Goal: Transaction & Acquisition: Purchase product/service

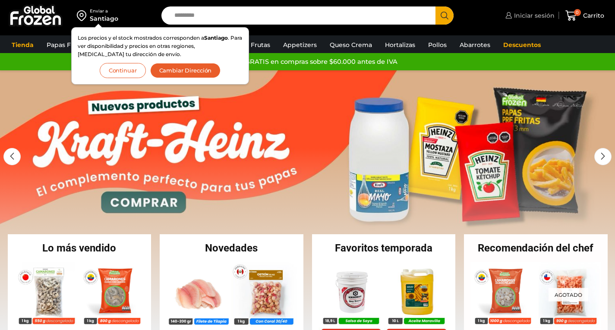
click at [528, 17] on span "Iniciar sesión" at bounding box center [533, 15] width 43 height 9
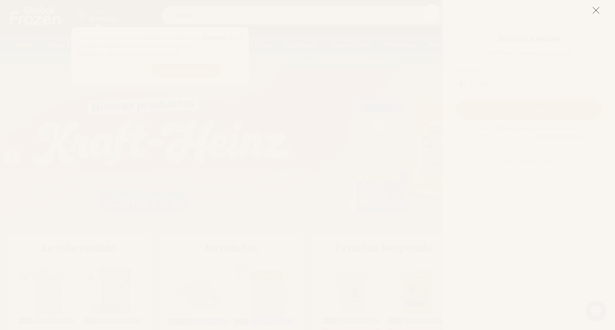
click at [596, 11] on line at bounding box center [596, 10] width 6 height 6
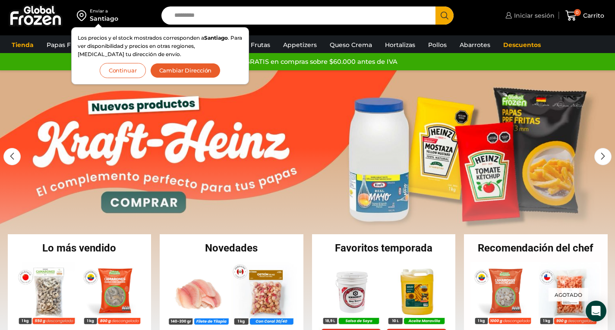
click at [528, 16] on span "Iniciar sesión" at bounding box center [533, 15] width 43 height 9
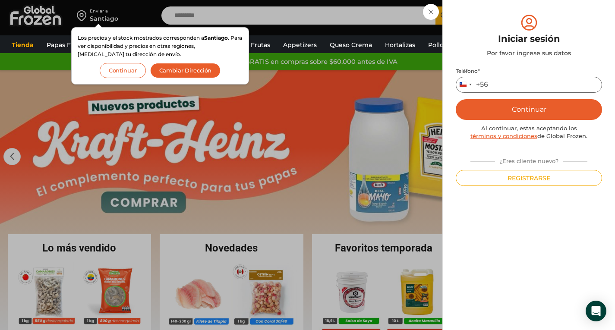
click at [500, 86] on input "Teléfono *" at bounding box center [529, 85] width 146 height 16
type input "*********"
click at [516, 105] on button "Continuar" at bounding box center [529, 109] width 146 height 21
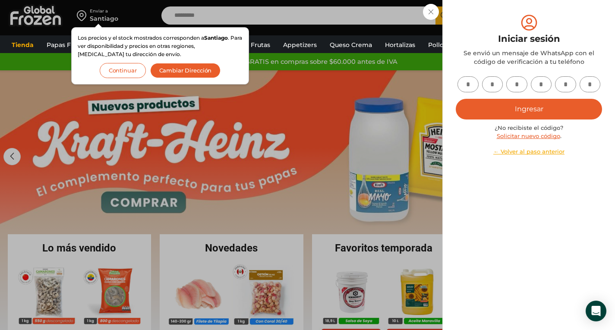
click at [503, 24] on div "Iniciar sesión Mi cuenta Login Register Iniciar sesión Por favor ingrese sus da…" at bounding box center [528, 15] width 51 height 17
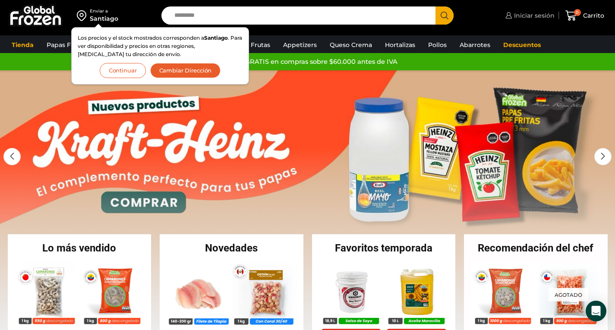
click at [521, 14] on span "Iniciar sesión" at bounding box center [533, 15] width 43 height 9
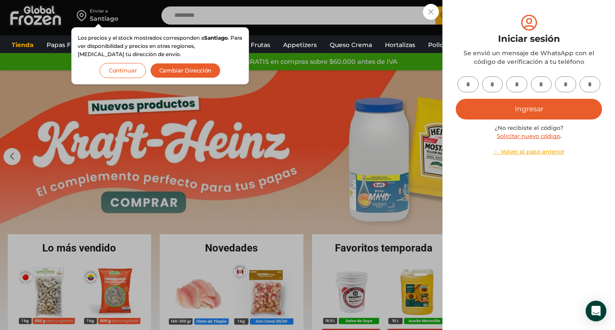
click at [470, 85] on input "text" at bounding box center [467, 84] width 21 height 16
type input "*"
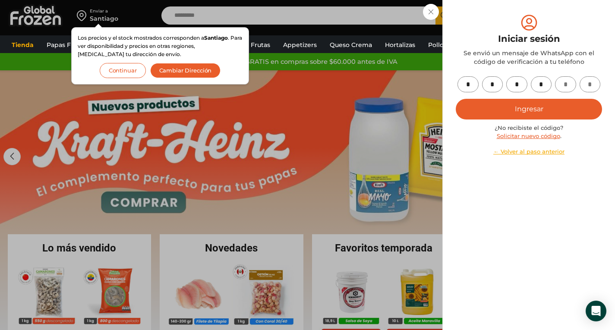
type input "*"
click at [483, 108] on button "Ingresar" at bounding box center [529, 109] width 146 height 21
click at [526, 110] on button "Ingresar" at bounding box center [529, 109] width 146 height 21
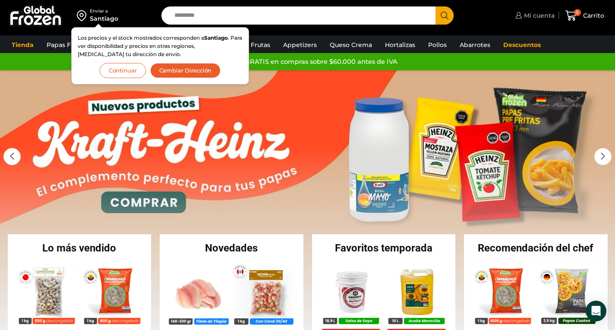
click at [535, 16] on span "Mi cuenta" at bounding box center [538, 15] width 33 height 9
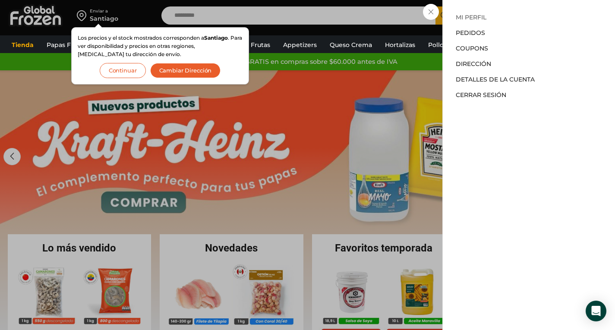
click at [475, 18] on link "Mi perfil" at bounding box center [471, 17] width 31 height 8
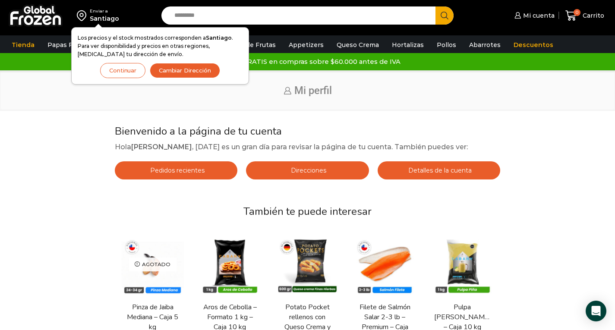
click at [177, 75] on button "Cambiar Dirección" at bounding box center [185, 70] width 70 height 15
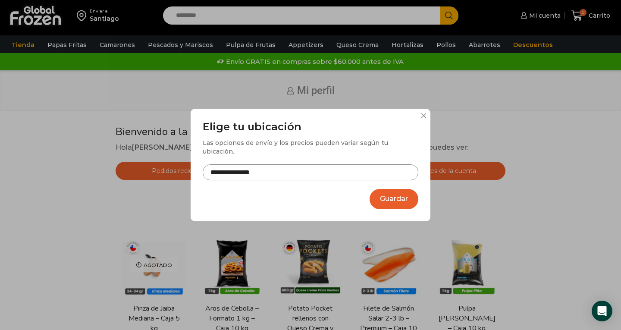
click at [253, 173] on input "**********" at bounding box center [311, 172] width 216 height 16
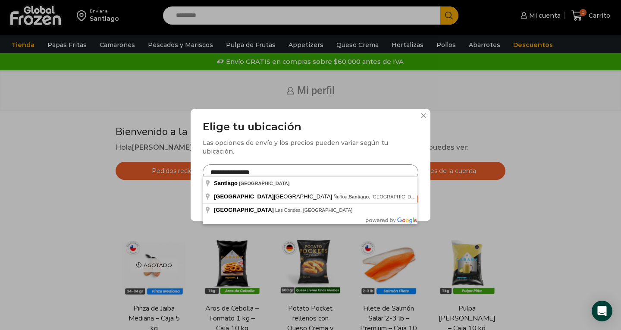
click at [271, 174] on input "**********" at bounding box center [311, 172] width 216 height 16
drag, startPoint x: 271, startPoint y: 169, endPoint x: 170, endPoint y: 168, distance: 100.5
click at [170, 168] on div "**********" at bounding box center [310, 165] width 621 height 330
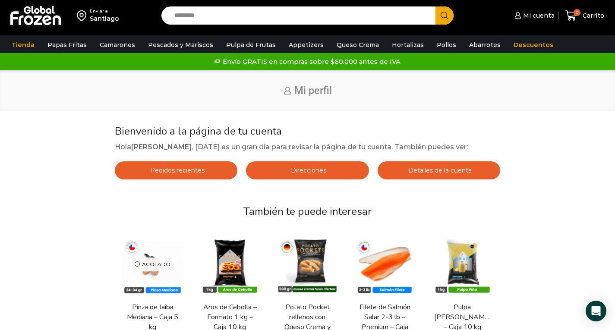
click at [83, 16] on img at bounding box center [83, 15] width 13 height 15
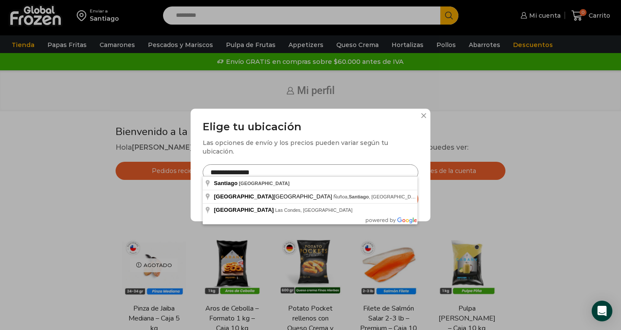
drag, startPoint x: 265, startPoint y: 167, endPoint x: 203, endPoint y: 168, distance: 62.1
click at [203, 168] on input "**********" at bounding box center [311, 172] width 216 height 16
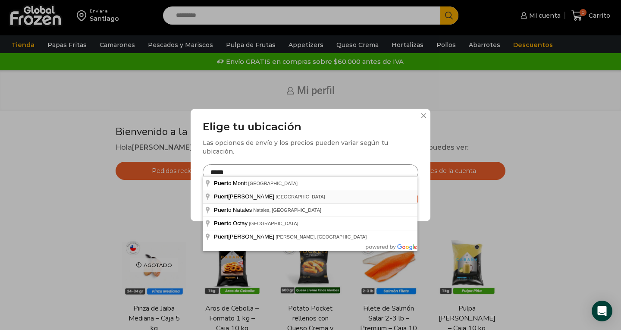
type input "**********"
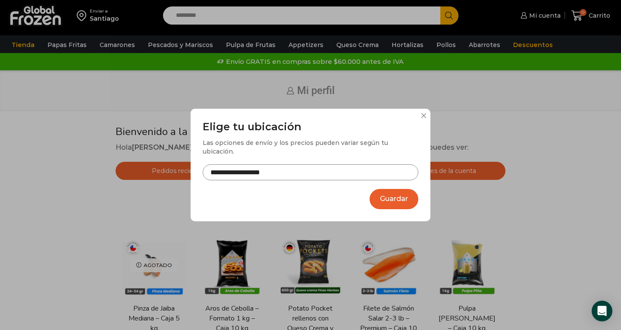
click at [385, 198] on button "Guardar" at bounding box center [394, 199] width 49 height 20
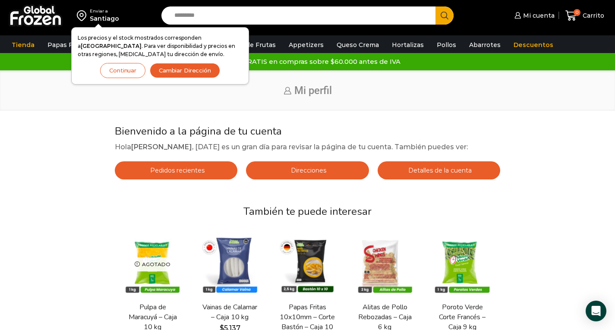
click at [123, 72] on button "Continuar" at bounding box center [122, 70] width 45 height 15
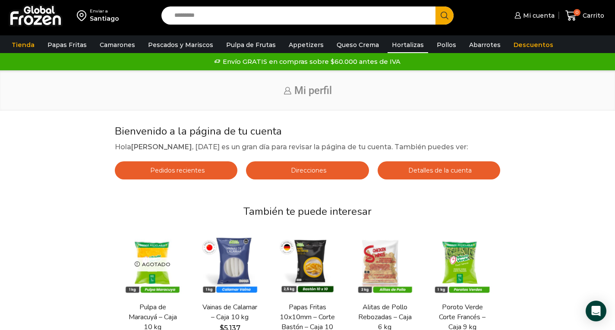
click at [400, 45] on link "Hortalizas" at bounding box center [407, 45] width 41 height 16
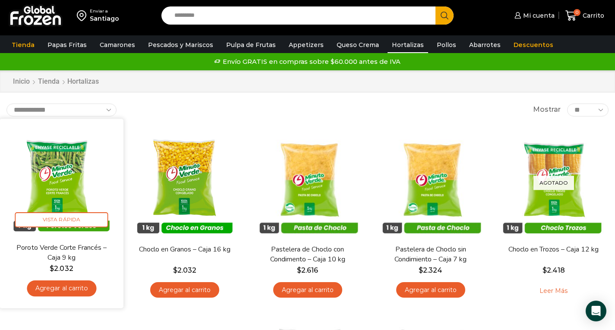
click at [63, 153] on img at bounding box center [61, 180] width 111 height 111
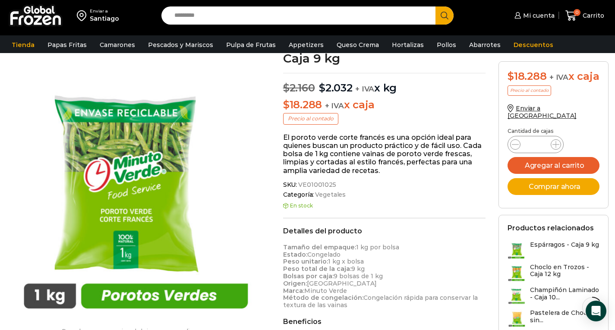
scroll to position [44, 0]
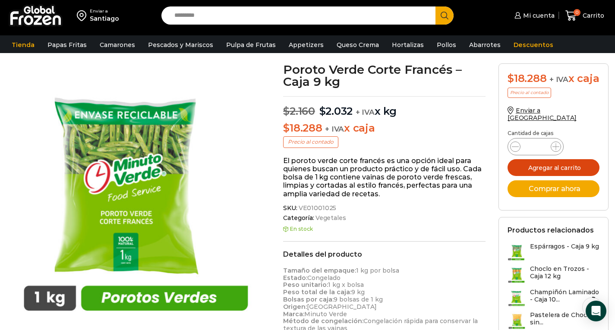
click at [541, 173] on button "Agregar al carrito" at bounding box center [553, 167] width 92 height 17
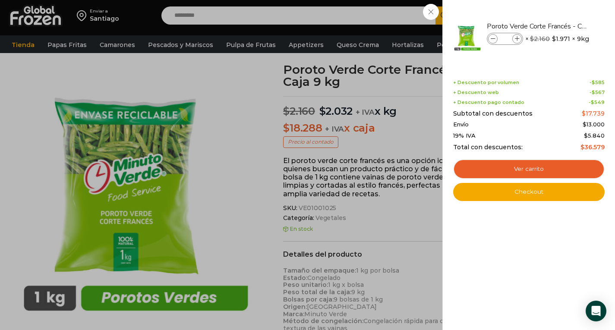
click at [563, 12] on div "1 Carrito 1 1 Shopping Cart *" at bounding box center [584, 16] width 43 height 20
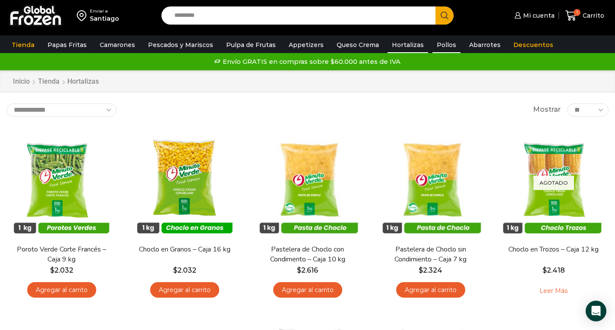
click at [435, 46] on link "Pollos" at bounding box center [446, 45] width 28 height 16
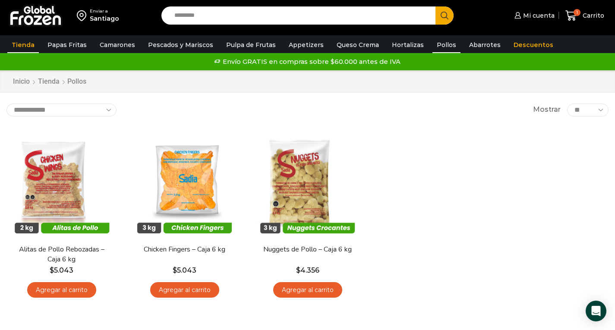
click at [25, 46] on link "Tienda" at bounding box center [22, 45] width 31 height 16
